Goal: Check status: Check status

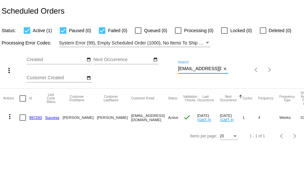
scroll to position [0, 9]
click at [251, 68] on div "more_vert Sep Jan Feb Mar [DATE]" at bounding box center [152, 67] width 304 height 41
paste input "[EMAIL_ADDRESS][DOMAIN_NAME]"
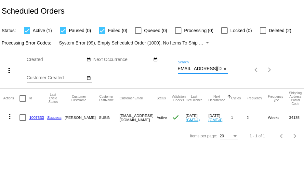
type input "[EMAIL_ADDRESS][DOMAIN_NAME]"
click at [38, 118] on link "1007333" at bounding box center [36, 117] width 15 height 4
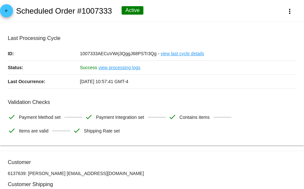
click at [6, 9] on mat-icon "arrow_back" at bounding box center [7, 12] width 8 height 8
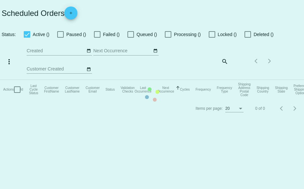
checkbox input "true"
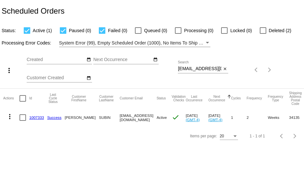
click at [37, 119] on mat-cell "1007333" at bounding box center [38, 117] width 18 height 19
click at [35, 118] on link "1007333" at bounding box center [36, 117] width 15 height 4
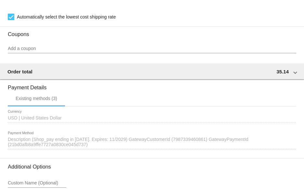
scroll to position [556, 0]
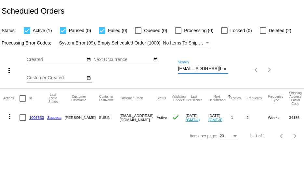
scroll to position [0, 2]
drag, startPoint x: 178, startPoint y: 69, endPoint x: 303, endPoint y: 101, distance: 129.3
click at [303, 101] on app-dashboard-scheduled-orders "Scheduled Orders Status: Active (1) Paused (0) Failed (0) Queued (0) Processing…" at bounding box center [152, 72] width 304 height 145
paste input "[EMAIL_ADDRESS]"
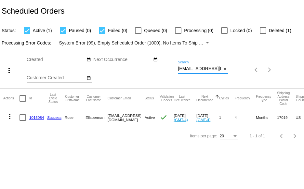
drag, startPoint x: 178, startPoint y: 69, endPoint x: 303, endPoint y: 90, distance: 127.5
click at [303, 90] on app-dashboard-scheduled-orders "Scheduled Orders Status: Active (1) Paused (0) Failed (0) Queued (0) Processing…" at bounding box center [152, 72] width 304 height 145
paste input "[EMAIL_ADDRESS]"
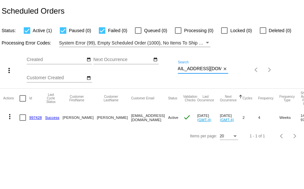
type input "bonniesymes@gmail.com"
click at [32, 117] on link "997428" at bounding box center [35, 117] width 13 height 4
